Goal: Information Seeking & Learning: Compare options

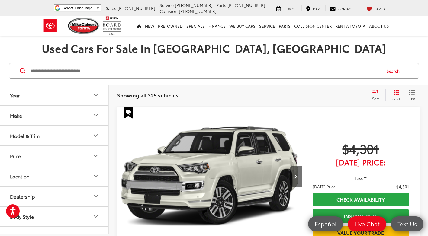
click at [68, 133] on button "Model & Trim" at bounding box center [54, 136] width 109 height 20
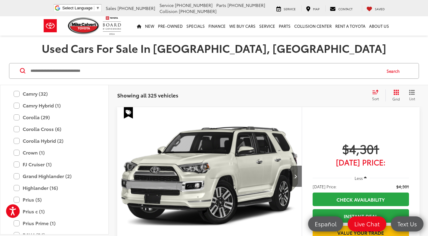
scroll to position [1209, 0]
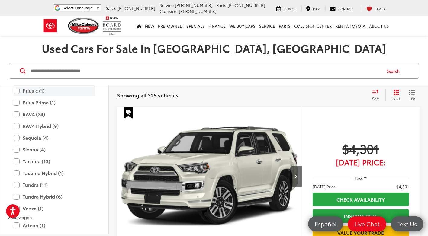
click at [66, 89] on label "Prius c (1)" at bounding box center [55, 91] width 82 height 11
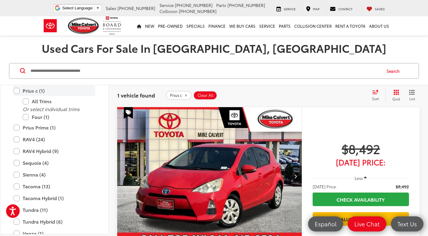
click at [60, 95] on label "Prius c (1)" at bounding box center [55, 91] width 82 height 11
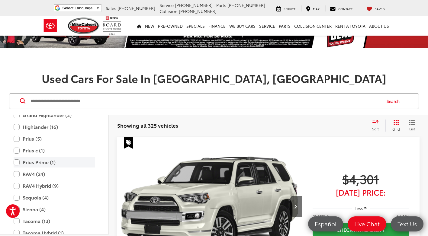
scroll to position [1179, 0]
click at [52, 143] on label "Prius (5)" at bounding box center [55, 139] width 82 height 11
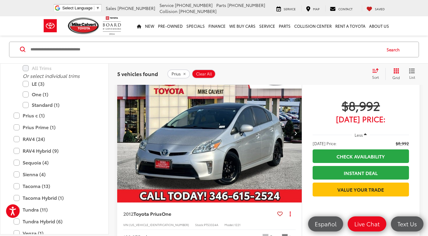
scroll to position [393, 0]
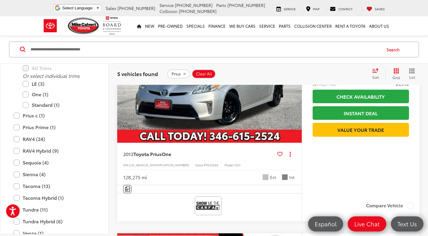
click at [204, 165] on span "PT53324A" at bounding box center [211, 165] width 15 height 5
copy span "PT53324A"
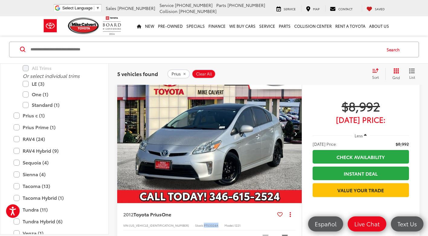
scroll to position [363, 0]
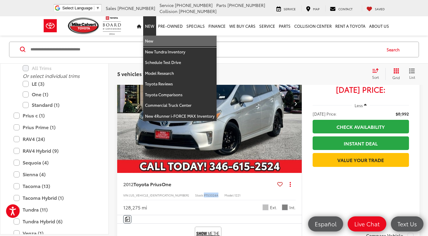
click at [153, 43] on link "New" at bounding box center [179, 41] width 73 height 11
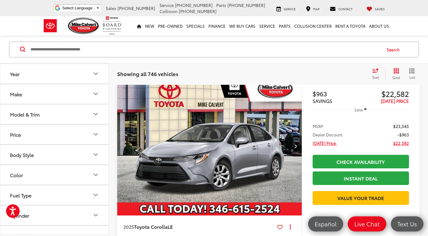
click at [81, 117] on button "Model & Trim" at bounding box center [54, 115] width 109 height 20
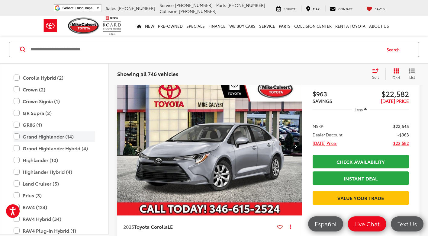
scroll to position [178, 0]
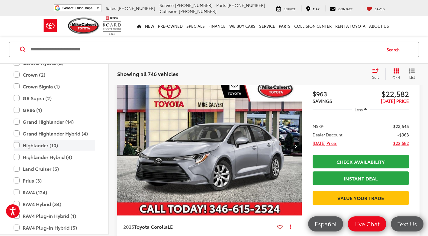
click at [71, 143] on label "Highlander (10)" at bounding box center [55, 145] width 82 height 11
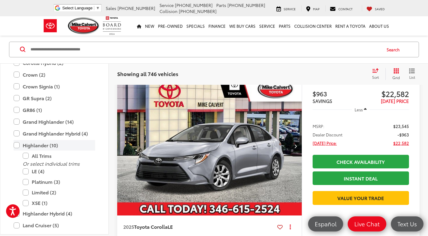
scroll to position [82, 0]
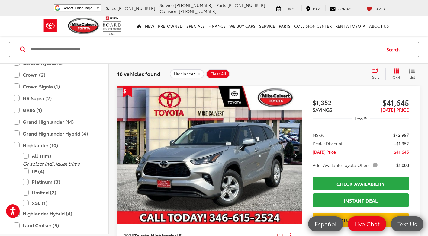
click at [93, 47] on input "Search by Make, Model, or Keyword" at bounding box center [205, 49] width 351 height 15
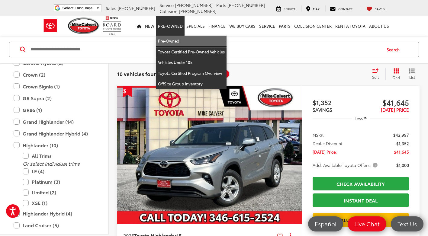
click at [170, 39] on link "Pre-Owned" at bounding box center [191, 41] width 70 height 11
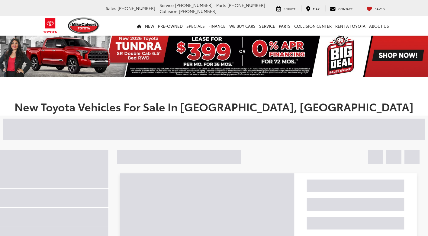
scroll to position [30, 0]
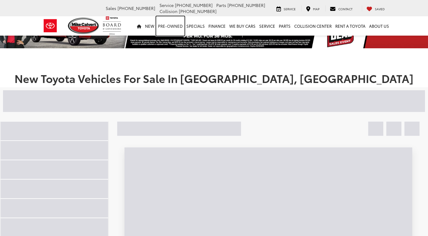
click at [185, 26] on link "Pre-Owned" at bounding box center [170, 25] width 28 height 19
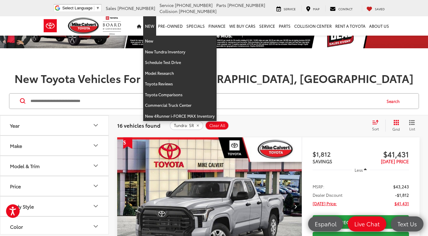
scroll to position [0, 0]
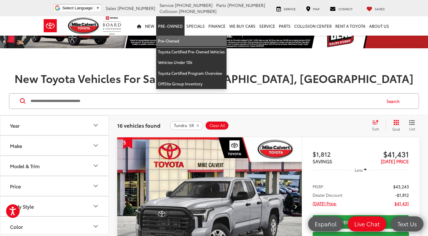
click at [173, 41] on link "Pre-Owned" at bounding box center [191, 41] width 70 height 11
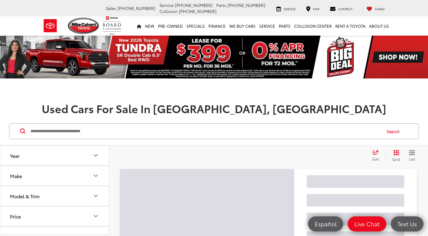
click at [104, 132] on input "Search by Make, Model, or Keyword" at bounding box center [205, 131] width 351 height 15
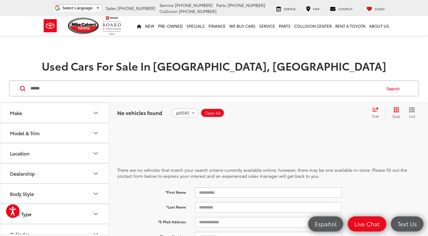
click at [144, 96] on input "******" at bounding box center [205, 88] width 351 height 15
type input "*****"
click at [191, 113] on icon "remove p0585" at bounding box center [192, 113] width 2 height 2
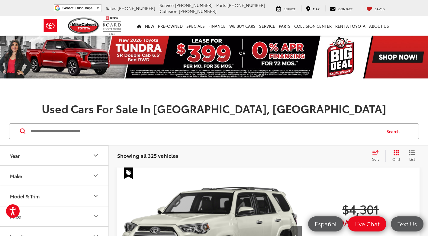
click at [106, 93] on h1 at bounding box center [214, 91] width 428 height 12
click at [62, 171] on button "Model & Trim" at bounding box center [54, 166] width 109 height 20
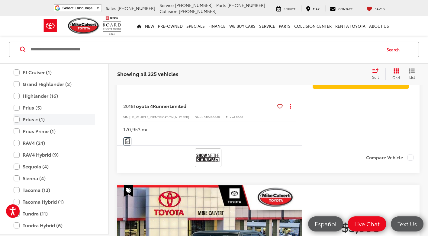
scroll to position [1149, 0]
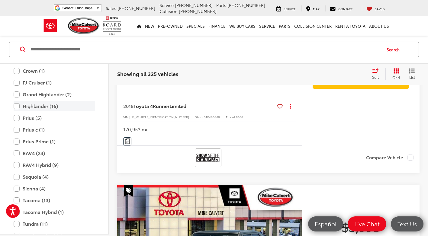
click at [66, 108] on label "Highlander (16)" at bounding box center [55, 106] width 82 height 11
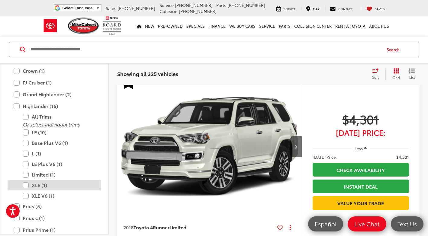
scroll to position [82, 0]
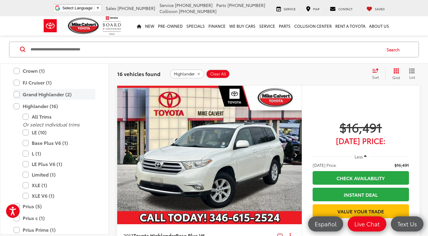
click at [64, 95] on label "Grand Highlander (2)" at bounding box center [55, 94] width 82 height 11
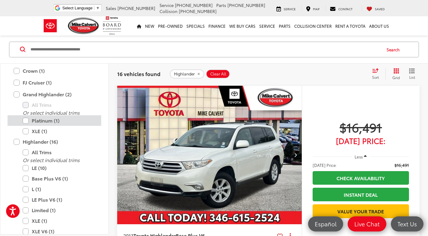
click at [57, 124] on label "Platinum (1)" at bounding box center [59, 120] width 73 height 11
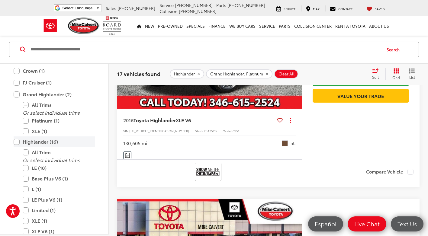
click at [18, 143] on label "Highlander (16)" at bounding box center [55, 142] width 82 height 11
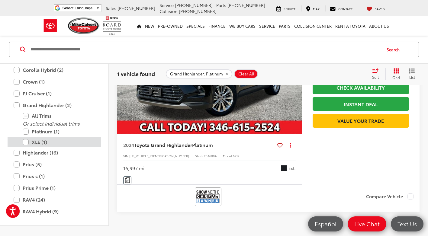
scroll to position [1118, 0]
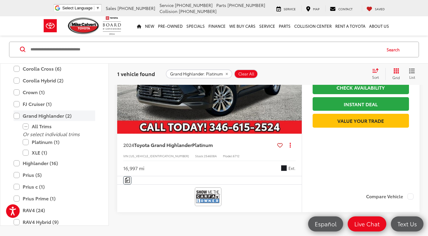
click at [17, 116] on label "Grand Highlander (2)" at bounding box center [55, 116] width 82 height 11
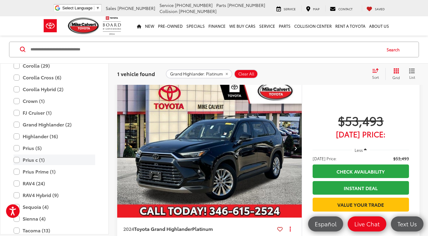
scroll to position [82, 0]
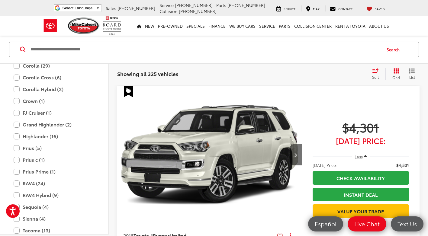
click at [62, 52] on input "Search by Make, Model, or Keyword" at bounding box center [205, 49] width 351 height 15
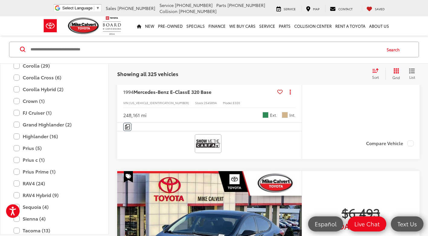
scroll to position [445, 0]
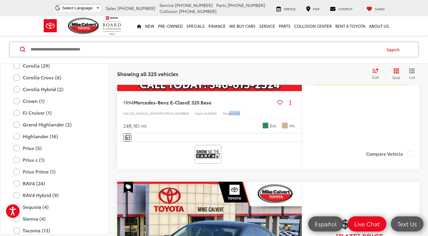
drag, startPoint x: 203, startPoint y: 113, endPoint x: 219, endPoint y: 113, distance: 15.1
click at [219, 113] on div "VIN: WDBEA32EXRC061038 Stock: 254589A Model: E320" at bounding box center [209, 113] width 173 height 4
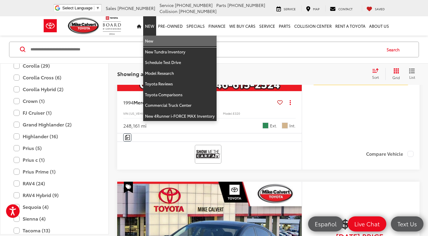
click at [158, 37] on link "New" at bounding box center [179, 41] width 73 height 11
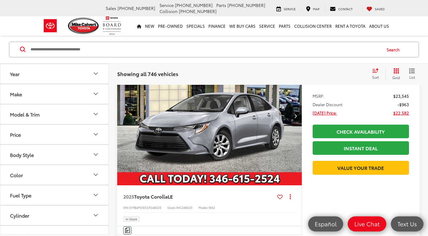
click at [58, 114] on button "Model & Trim" at bounding box center [54, 115] width 109 height 20
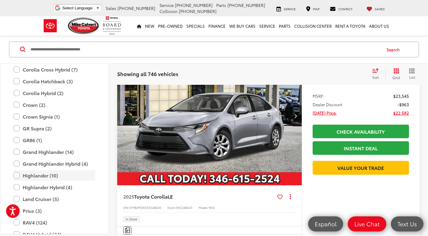
click at [74, 173] on label "Highlander (10)" at bounding box center [55, 175] width 82 height 11
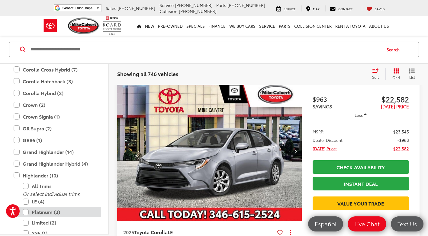
scroll to position [82, 0]
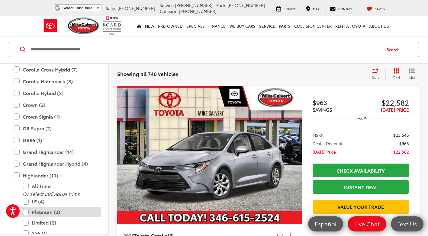
click at [70, 210] on label "Platinum (3)" at bounding box center [59, 212] width 73 height 11
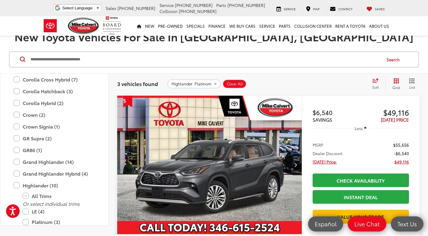
scroll to position [82, 0]
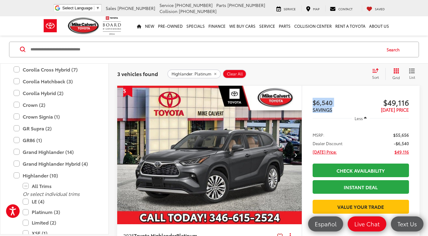
drag, startPoint x: 339, startPoint y: 110, endPoint x: 312, endPoint y: 100, distance: 28.4
click at [312, 100] on div "$6,540 SAVINGS $49,116 TODAY'S PRICE Less MSRP: $55,656 Dealer Discount -$6,540…" at bounding box center [361, 182] width 118 height 192
drag, startPoint x: 312, startPoint y: 100, endPoint x: 332, endPoint y: 103, distance: 19.8
click at [332, 103] on span "$6,540" at bounding box center [337, 102] width 48 height 9
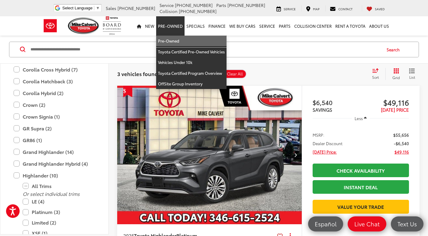
click at [174, 43] on link "Pre-Owned" at bounding box center [191, 41] width 70 height 11
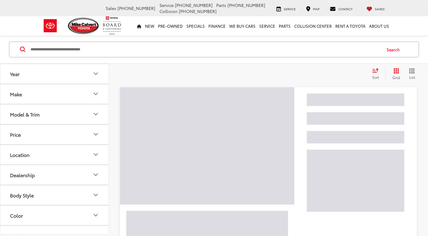
click at [66, 121] on button "Model & Trim" at bounding box center [54, 115] width 109 height 20
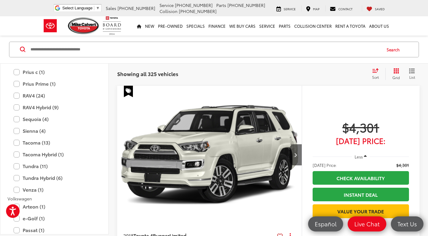
scroll to position [1209, 0]
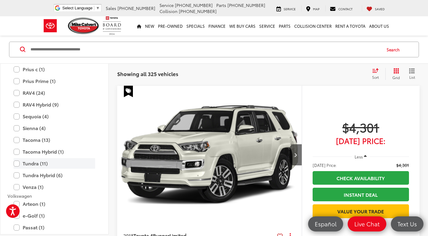
click at [47, 162] on label "Tundra (11)" at bounding box center [55, 164] width 82 height 11
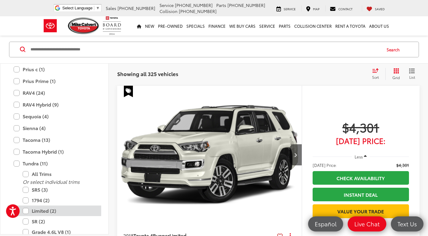
click at [60, 213] on label "Limited (2)" at bounding box center [59, 211] width 73 height 11
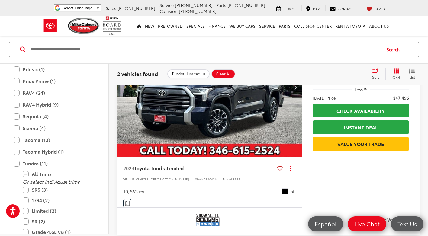
scroll to position [445, 0]
